Goal: Communication & Community: Share content

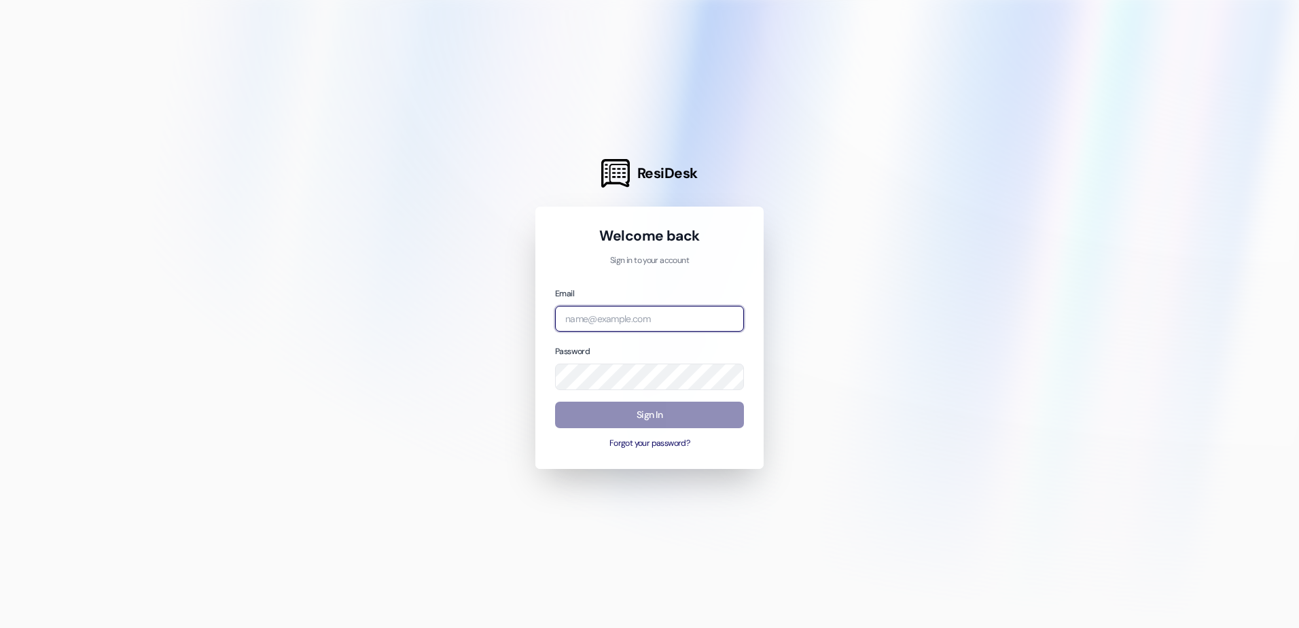
type input "[EMAIL_ADDRESS][DOMAIN_NAME]"
click at [600, 418] on button "Sign In" at bounding box center [649, 414] width 189 height 26
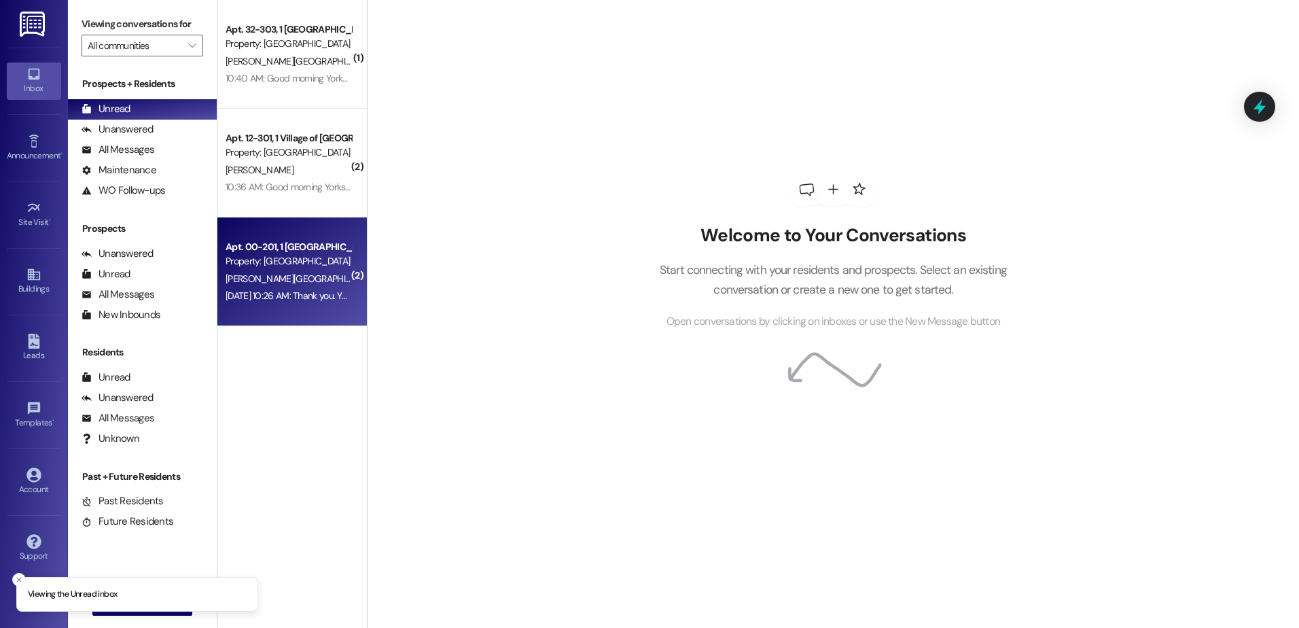
click at [239, 287] on div "[DATE] 10:26 AM: Thank you. You will no longer receive texts from this thread. …" at bounding box center [288, 295] width 128 height 17
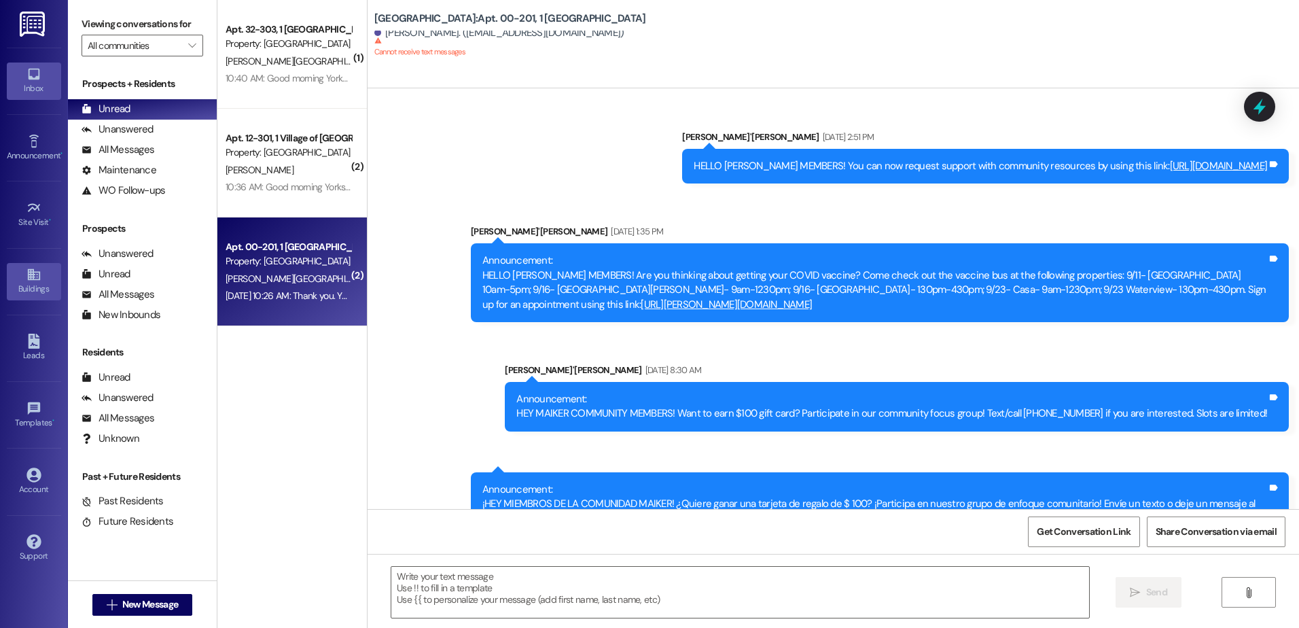
click at [36, 298] on link "Buildings" at bounding box center [34, 281] width 54 height 37
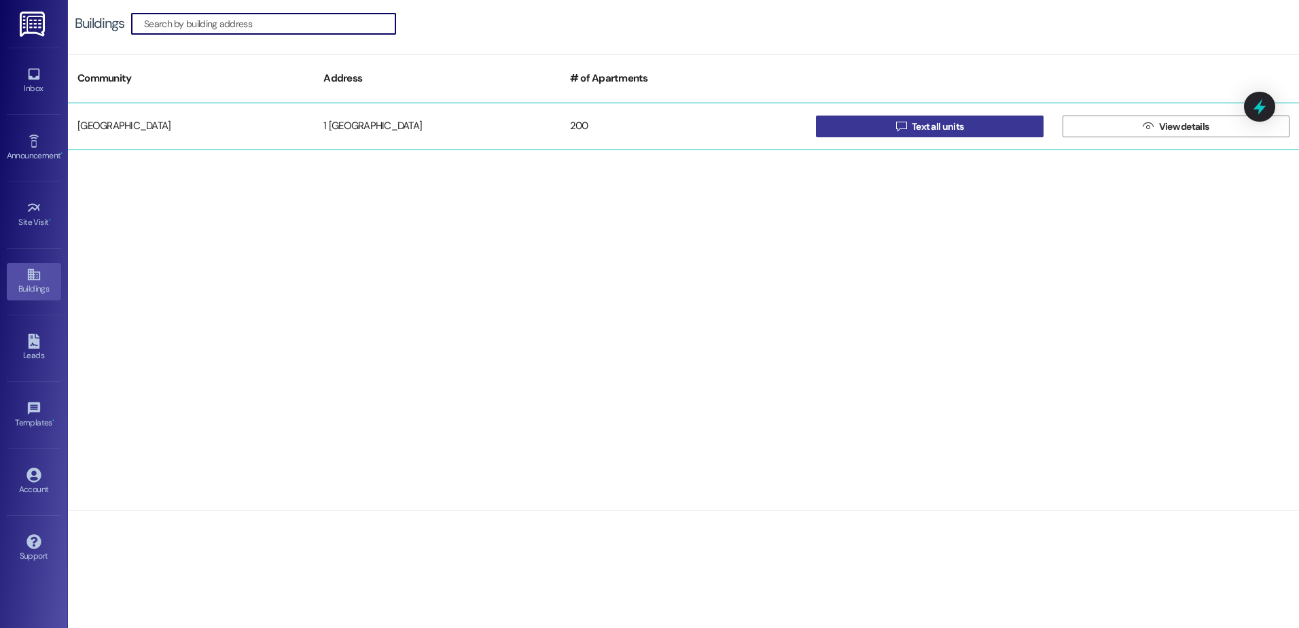
click at [871, 125] on button " Text all units" at bounding box center [929, 126] width 227 height 22
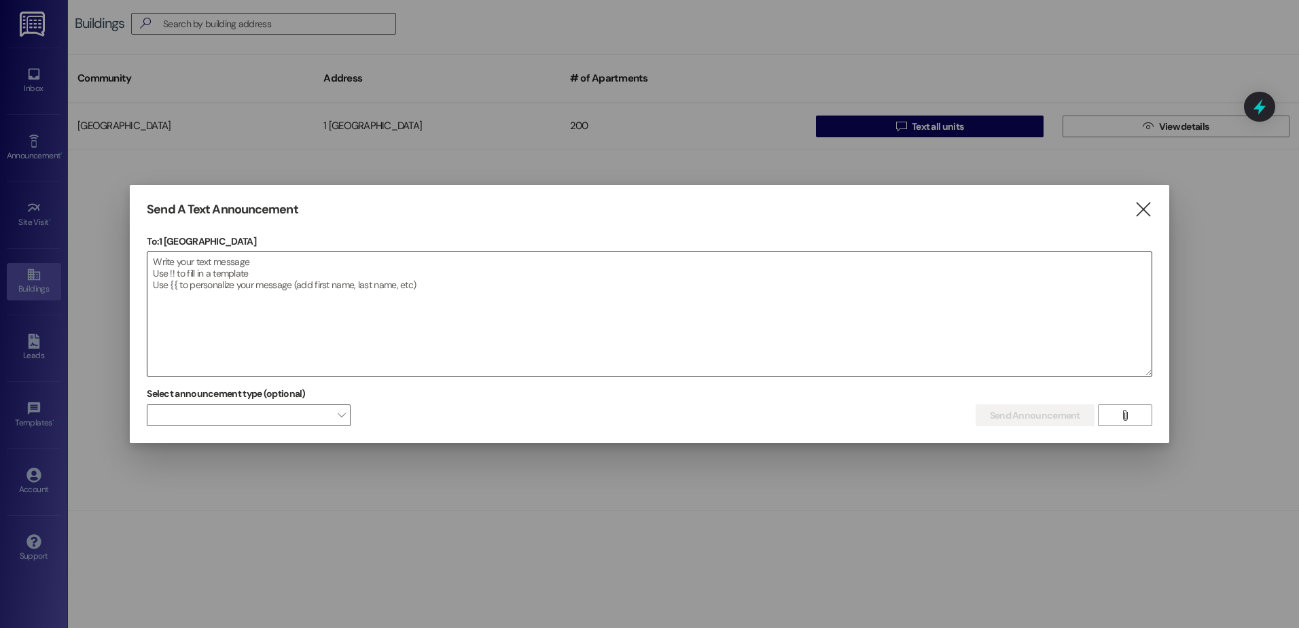
click at [327, 272] on textarea at bounding box center [649, 314] width 1004 height 124
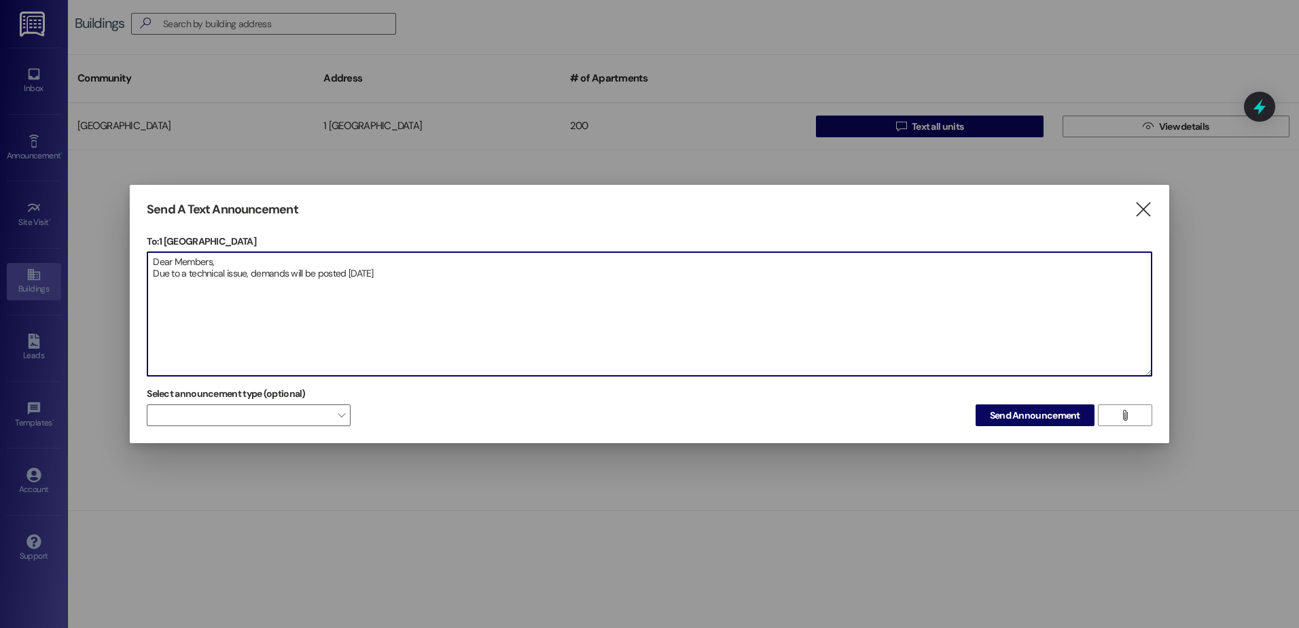
click at [444, 268] on textarea "Dear Members, Due to a technical issue, demands will be posted [DATE]" at bounding box center [649, 314] width 1004 height 124
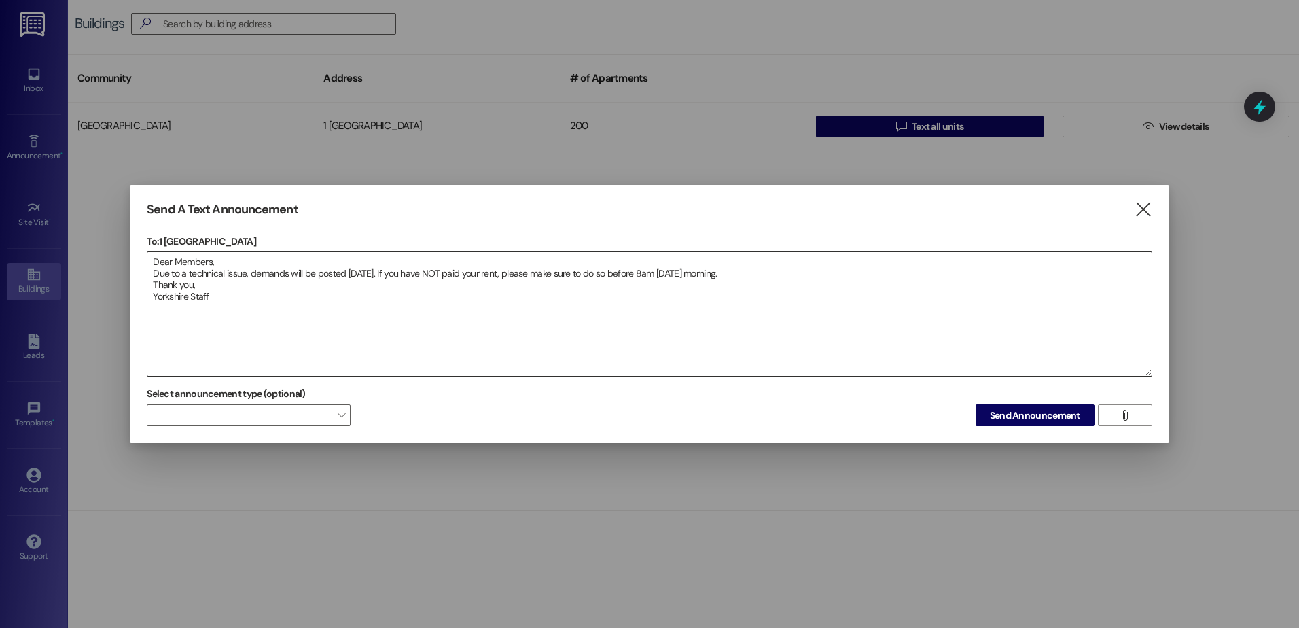
click at [200, 306] on textarea "Dear Members, Due to a technical issue, demands will be posted [DATE]. If you h…" at bounding box center [649, 314] width 1004 height 124
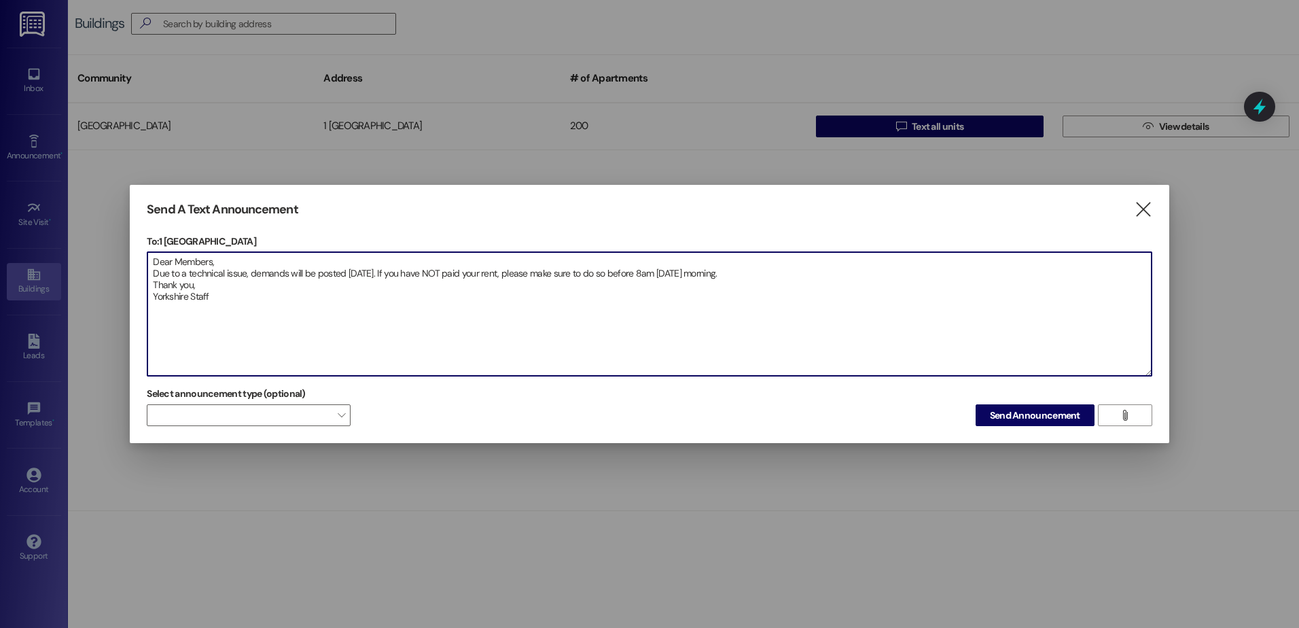
click at [217, 299] on textarea "Dear Members, Due to a technical issue, demands will be posted [DATE]. If you h…" at bounding box center [649, 314] width 1004 height 124
type textarea "Dear Members, Due to a technical issue, demands will be posted [DATE]. If you h…"
click at [1017, 416] on span "Send Announcement" at bounding box center [1035, 415] width 90 height 14
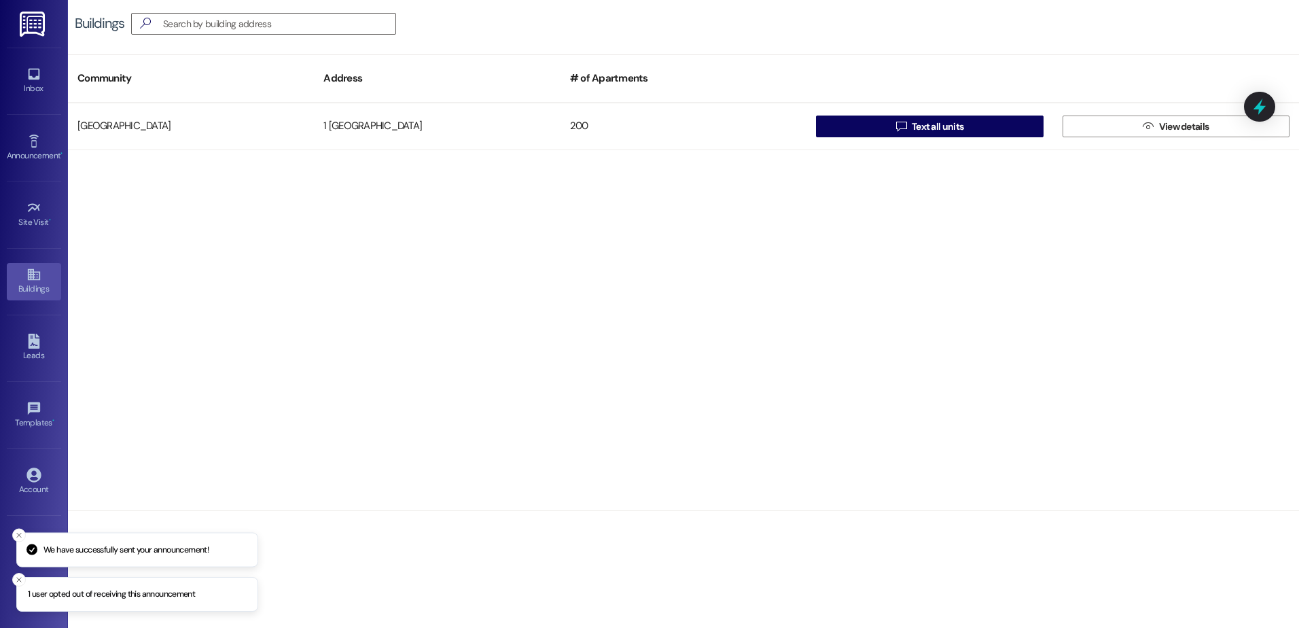
click at [125, 596] on p "1 user opted out of receiving this announcement" at bounding box center [111, 594] width 167 height 12
